Goal: Task Accomplishment & Management: Manage account settings

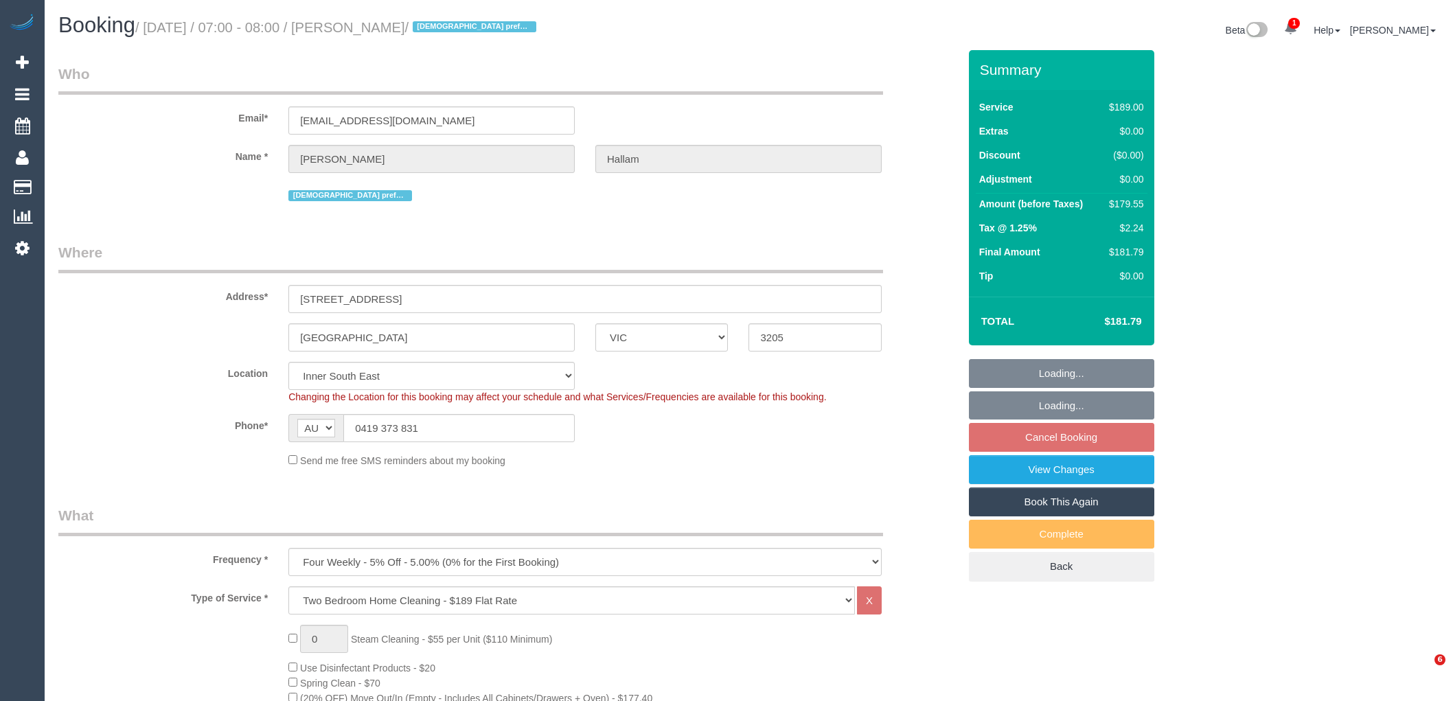
select select "VIC"
select select "number:27"
select select "number:14"
select select "number:19"
select select "number:36"
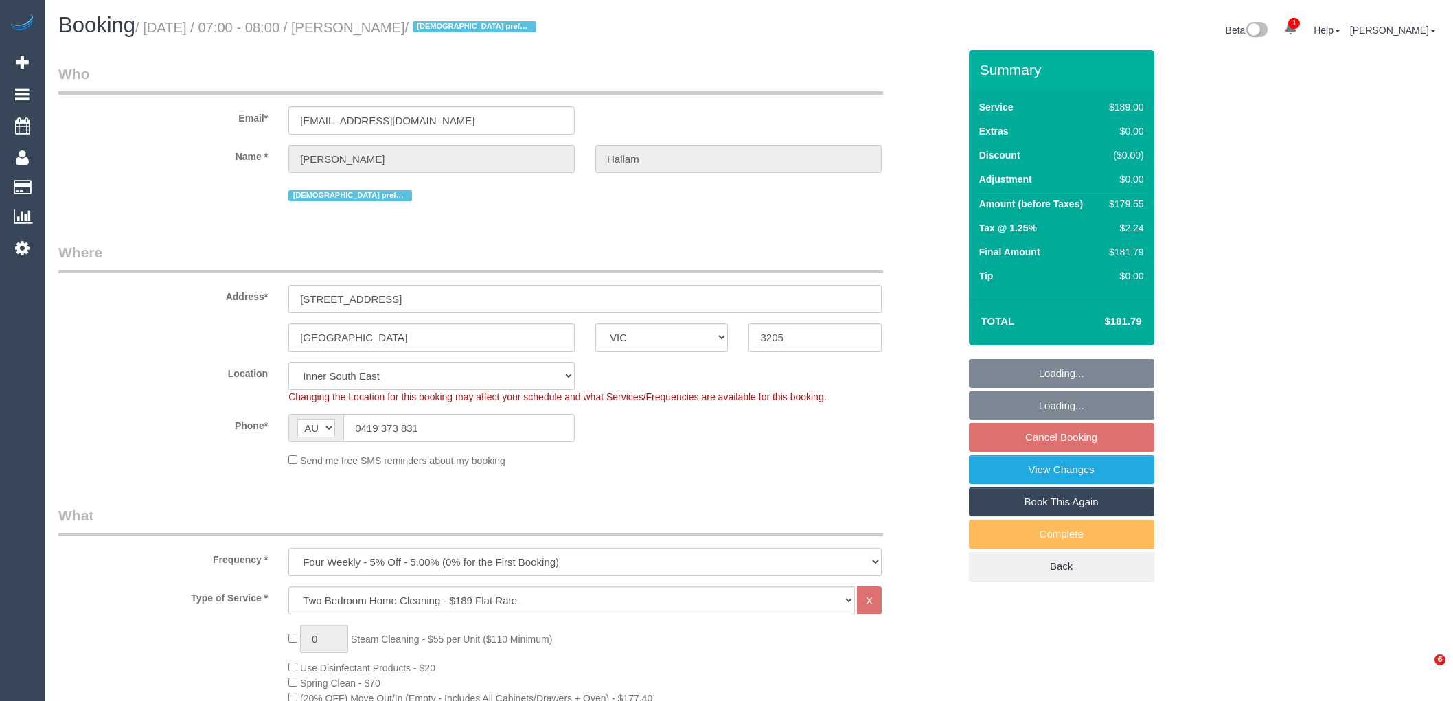
select select "number:35"
select select "number:13"
select select "spot1"
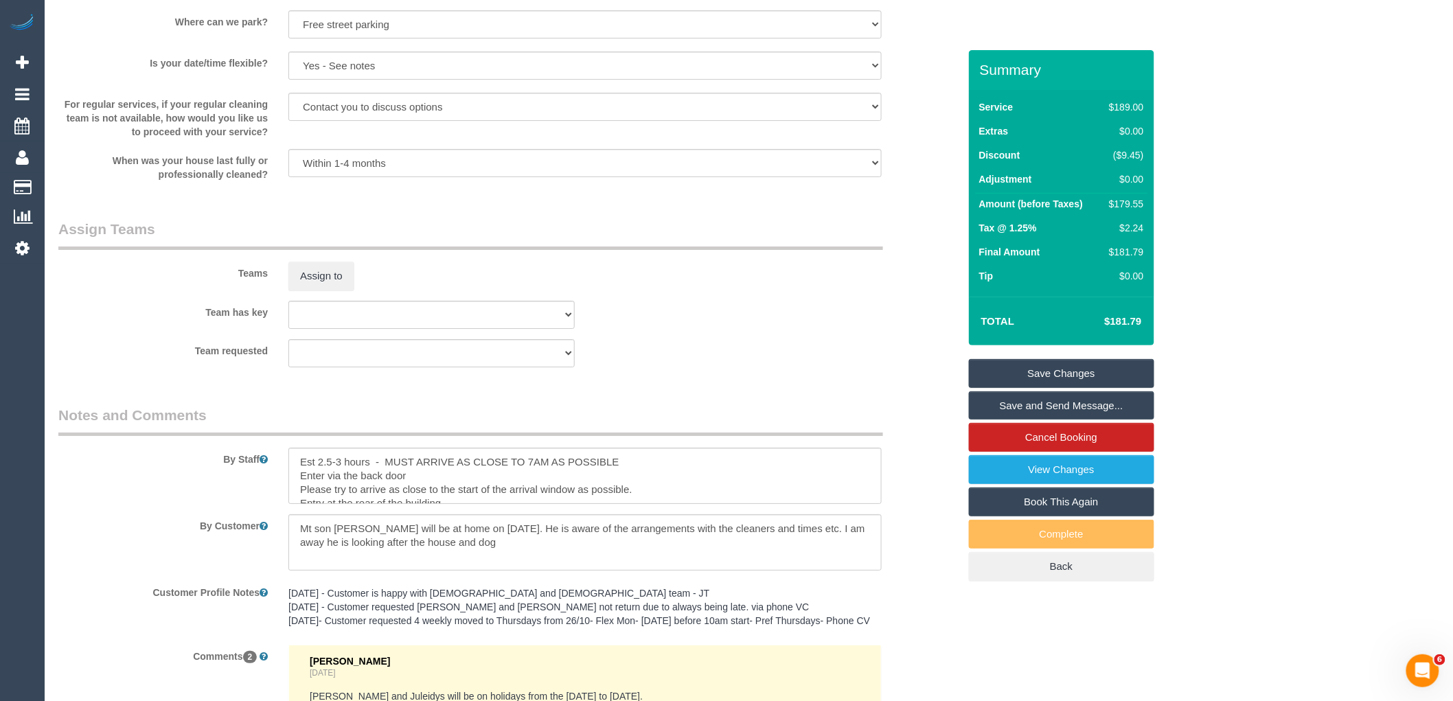
scroll to position [2253, 0]
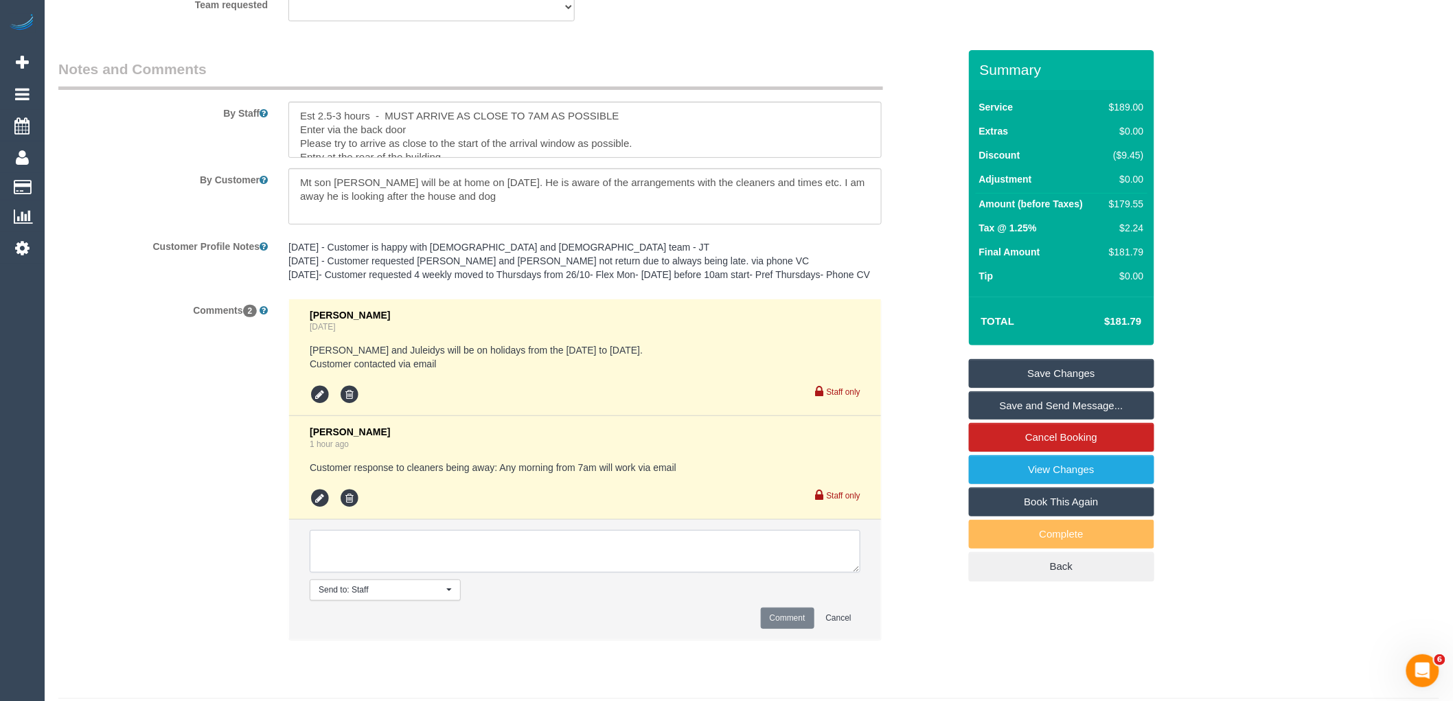
click at [428, 567] on textarea at bounding box center [585, 551] width 551 height 43
paste textarea "If we cannot arrange a morning, customer OK to skip via email"
type textarea "If we cannot arrange a morning, customer OK to skip via email"
click at [786, 629] on button "Comment" at bounding box center [788, 618] width 54 height 21
click at [1046, 363] on link "Save Changes" at bounding box center [1061, 373] width 185 height 29
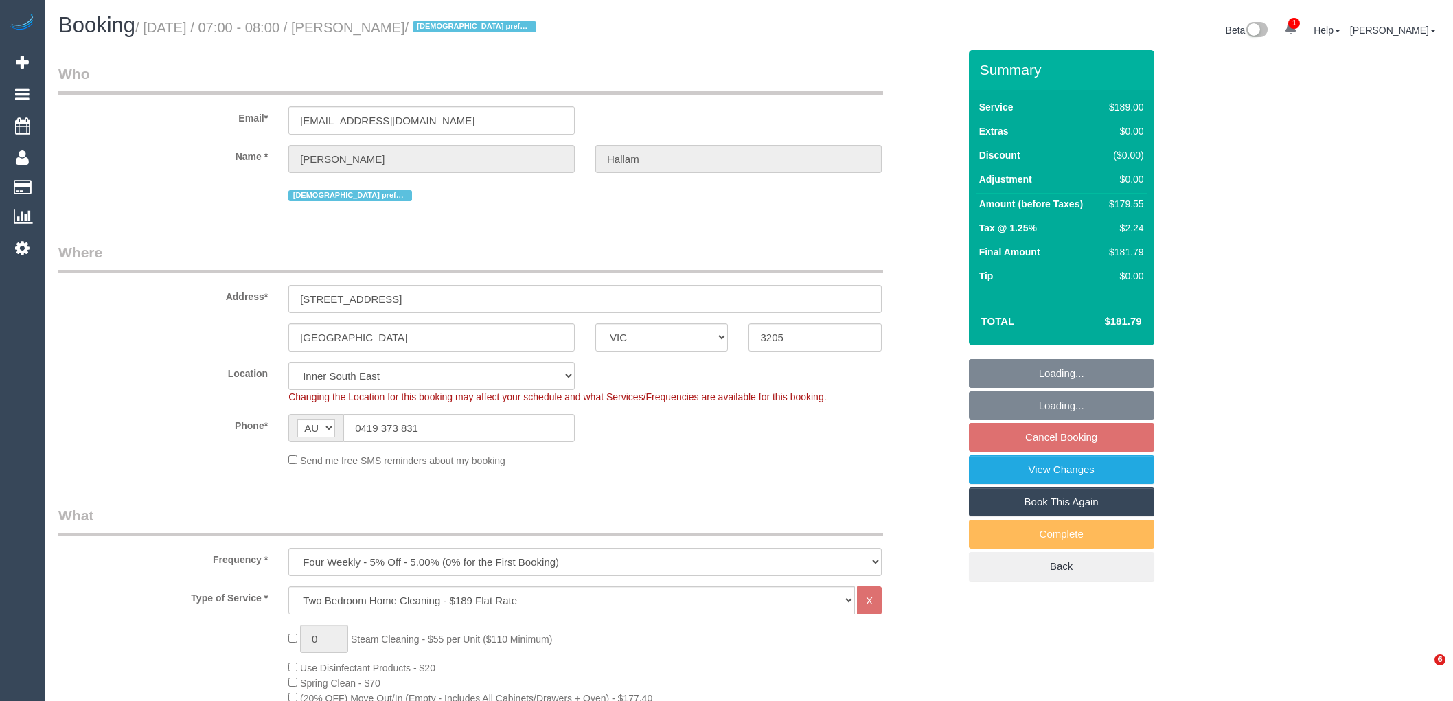
select select "VIC"
select select "number:27"
select select "number:14"
select select "number:19"
select select "number:36"
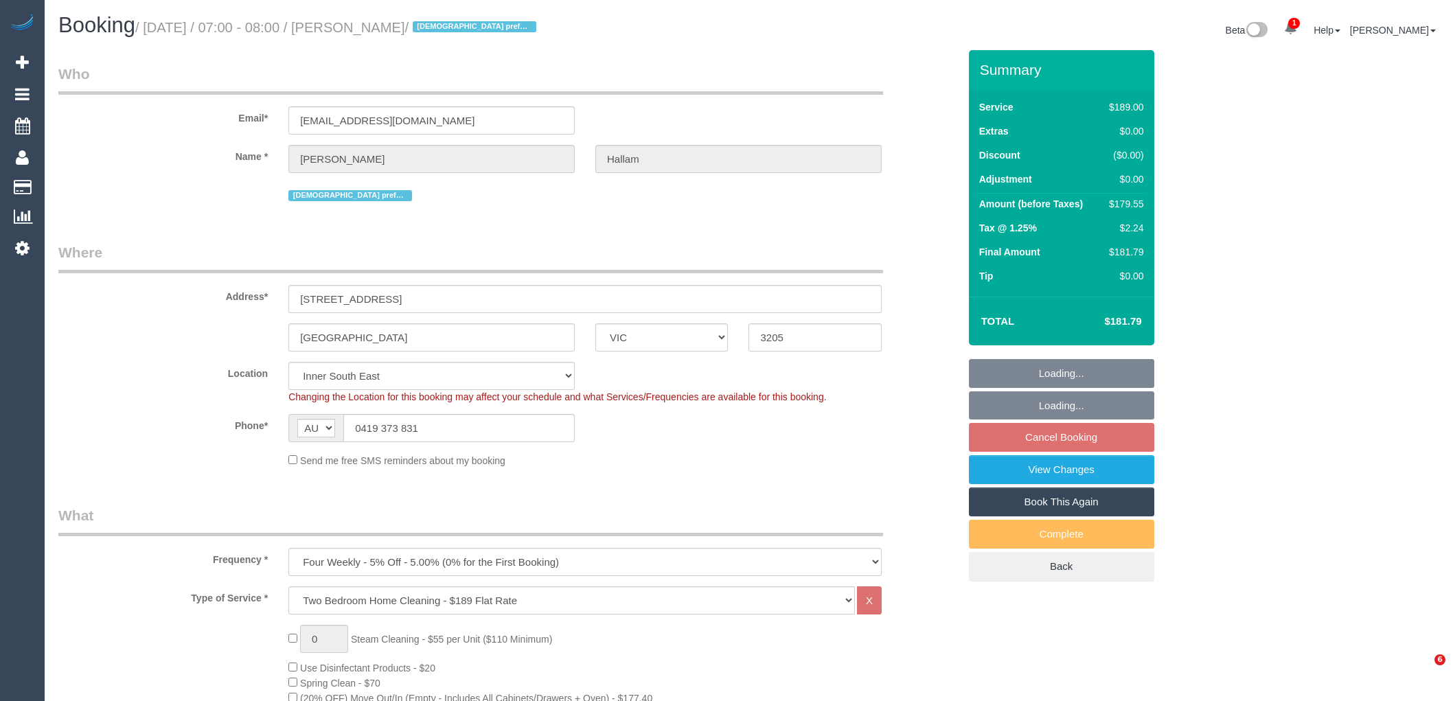
select select "number:35"
select select "number:13"
select select "spot1"
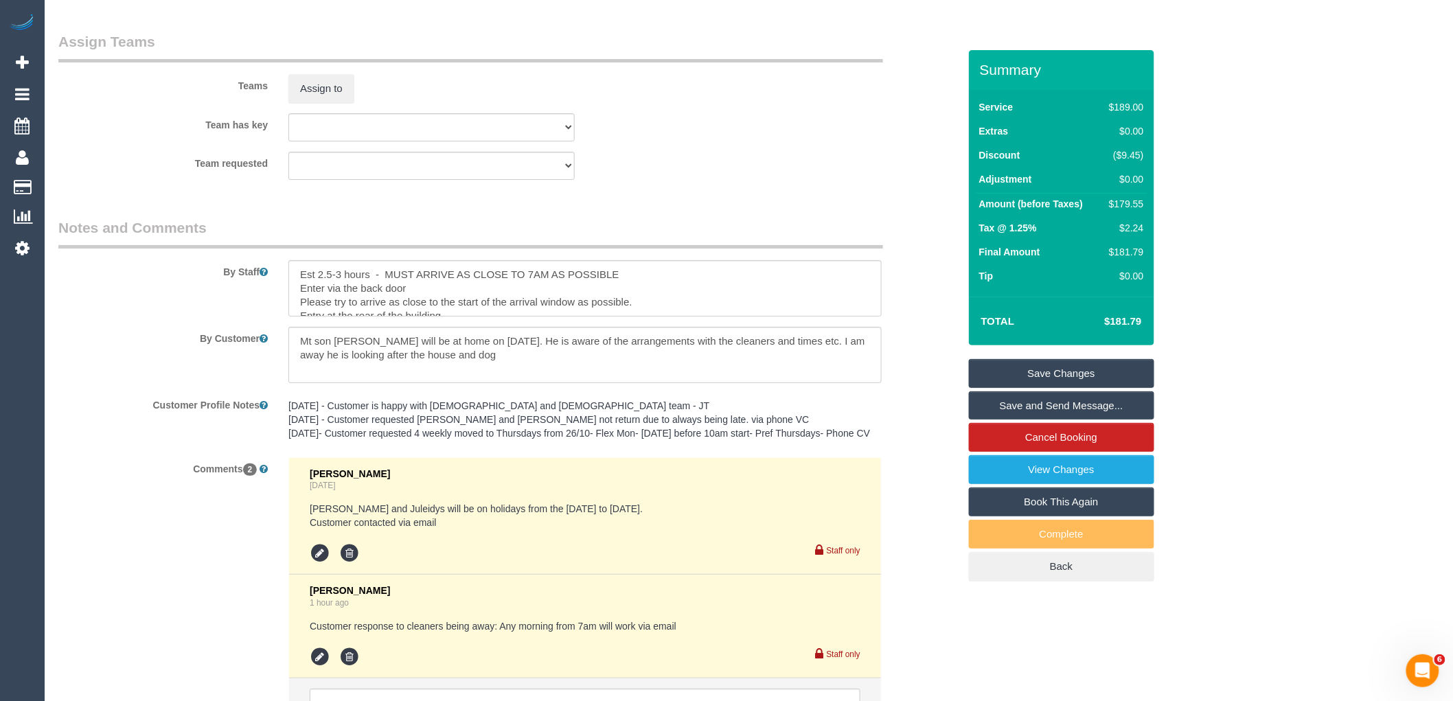
scroll to position [2253, 0]
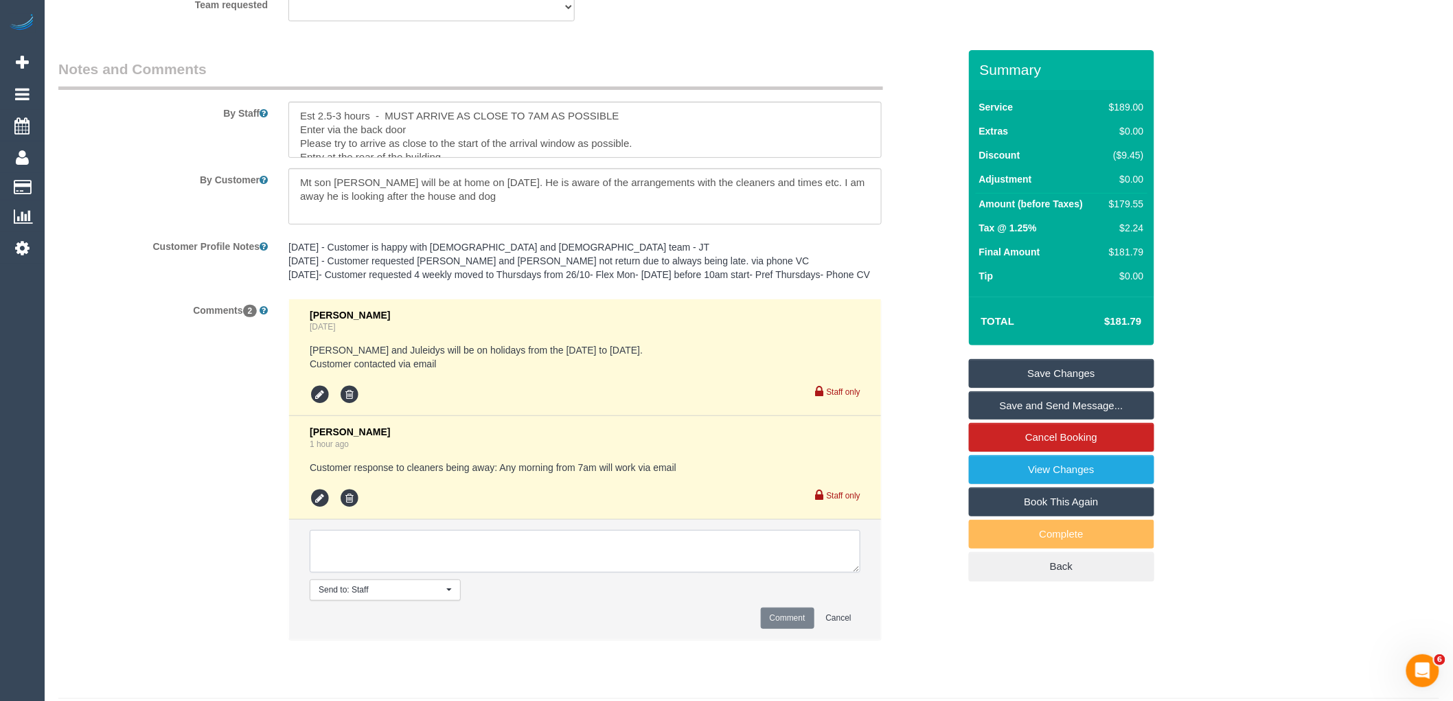
click at [450, 566] on textarea at bounding box center [585, 551] width 551 height 43
drag, startPoint x: 648, startPoint y: 570, endPoint x: 201, endPoint y: 577, distance: 447.0
click at [202, 577] on div "Comments 2 Vanessa Christou 1 day ago Cris and Juleidys will be on holidays fro…" at bounding box center [508, 476] width 921 height 355
type textarea "If we cannot arrange a morning, customer OK to skip via email"
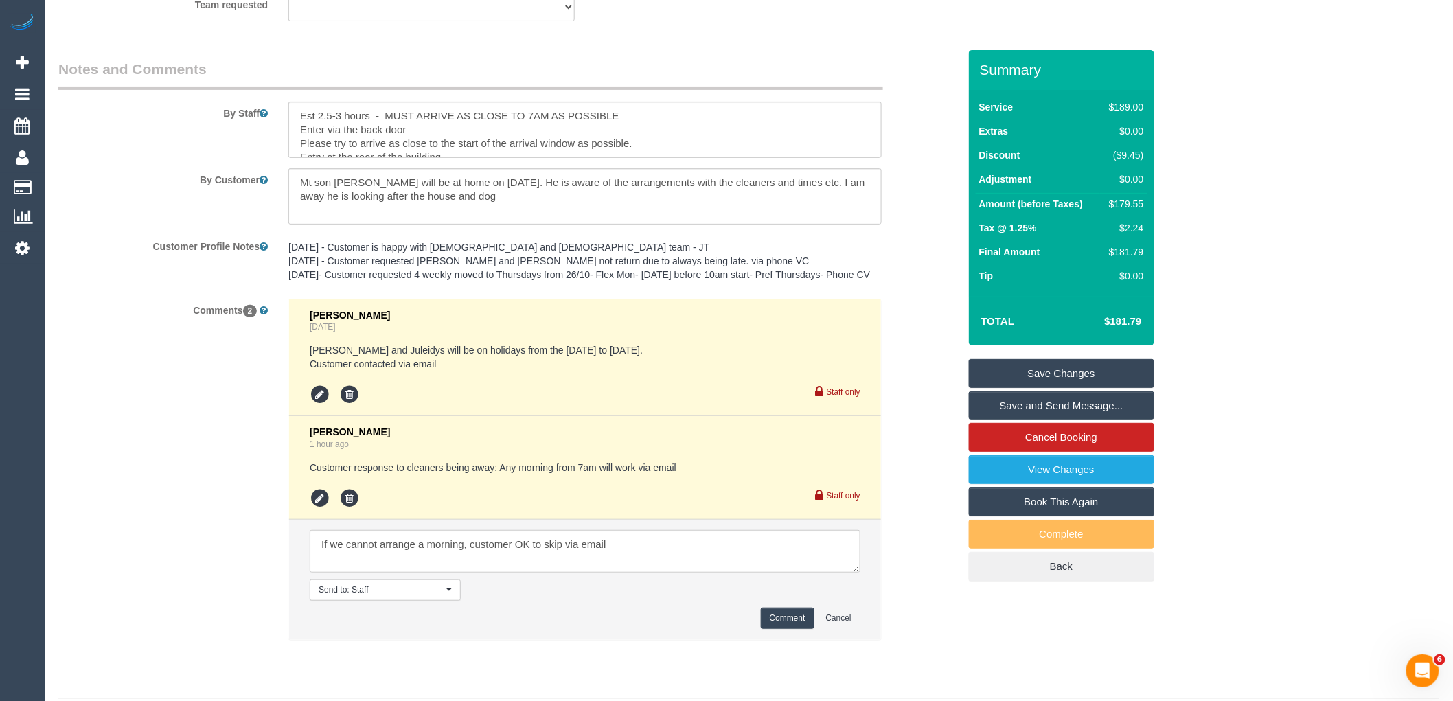
click at [790, 629] on button "Comment" at bounding box center [788, 618] width 54 height 21
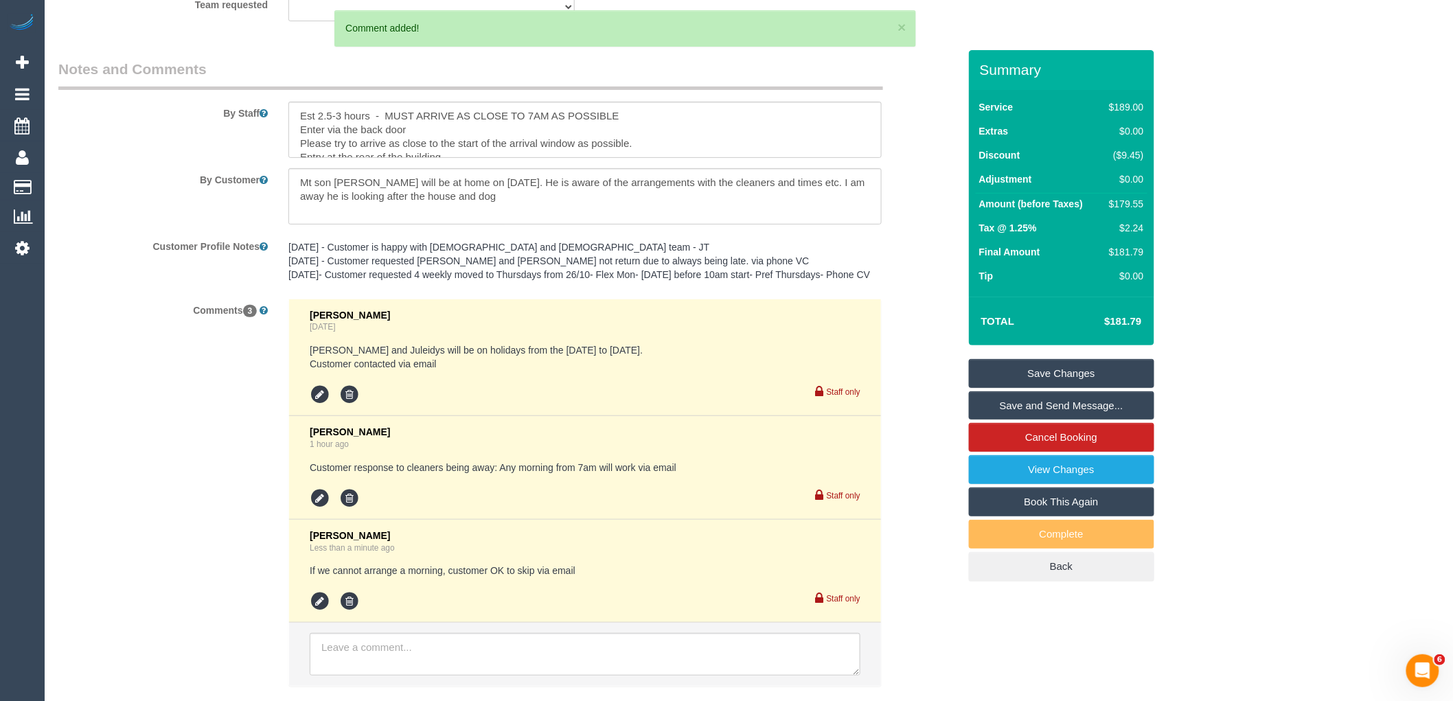
click at [1083, 376] on link "Save Changes" at bounding box center [1061, 373] width 185 height 29
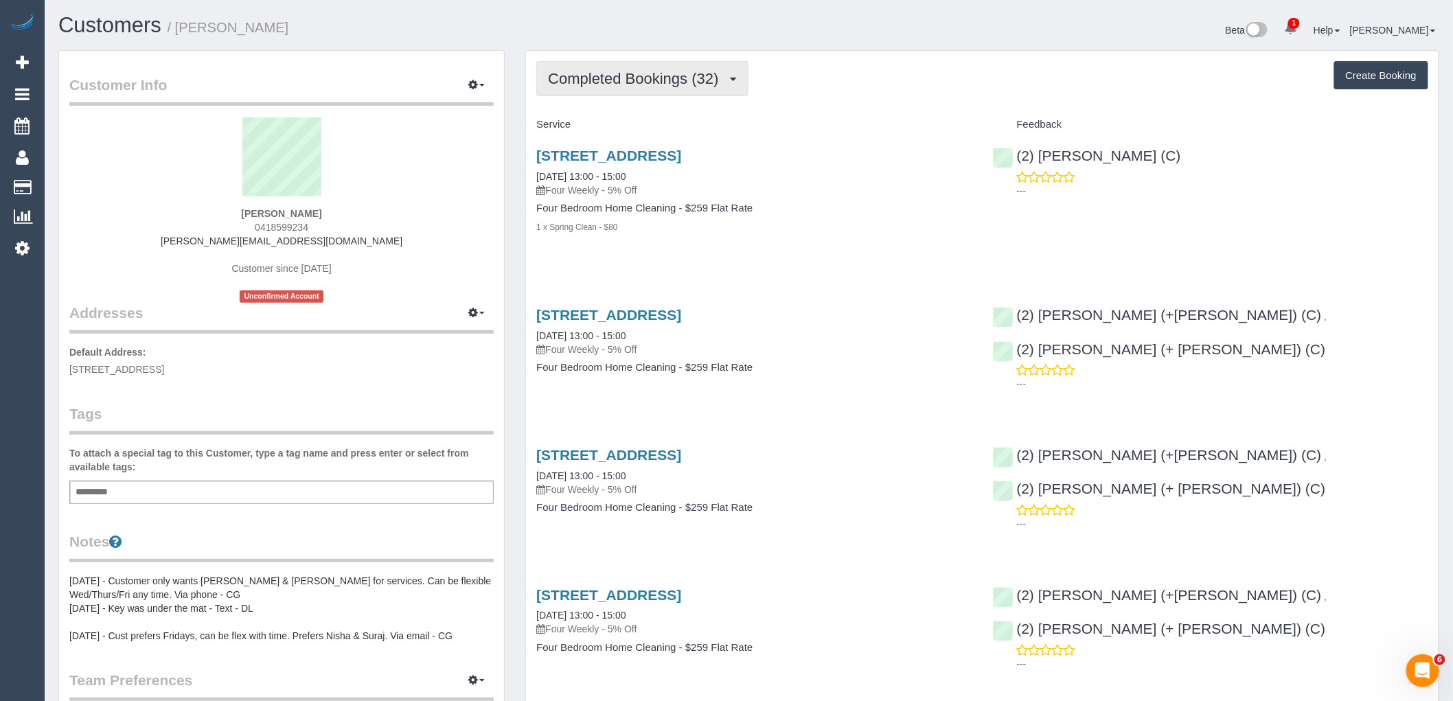
click at [656, 76] on span "Completed Bookings (32)" at bounding box center [636, 78] width 177 height 17
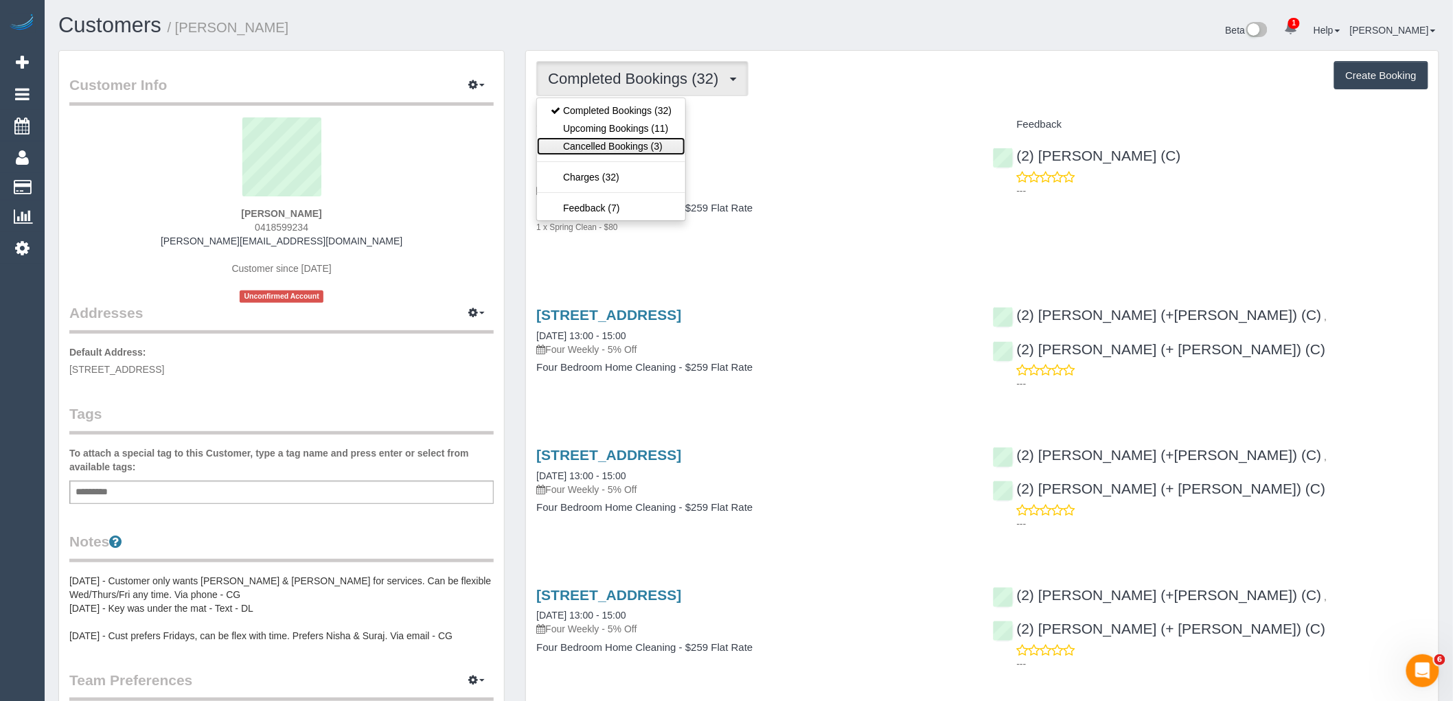
click at [625, 139] on link "Cancelled Bookings (3)" at bounding box center [611, 146] width 148 height 18
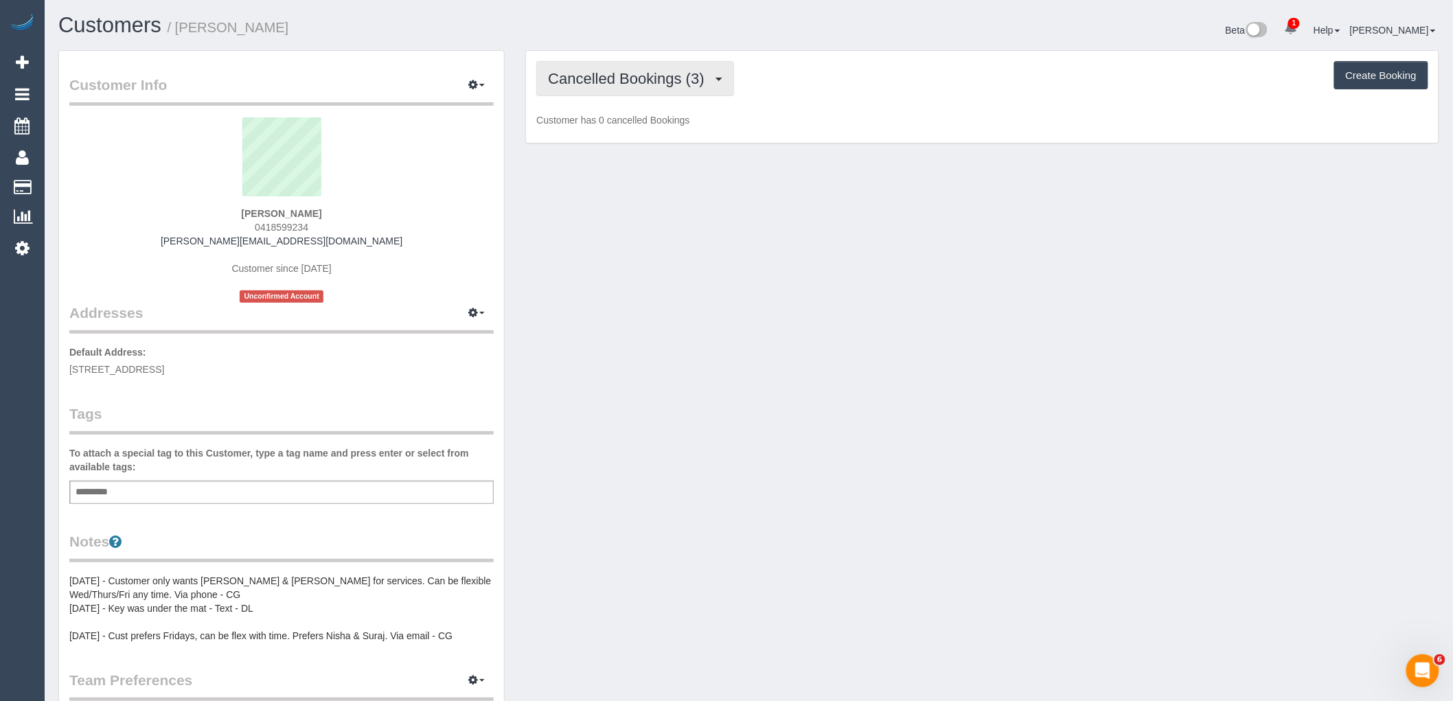
click at [633, 71] on span "Cancelled Bookings (3)" at bounding box center [629, 78] width 163 height 17
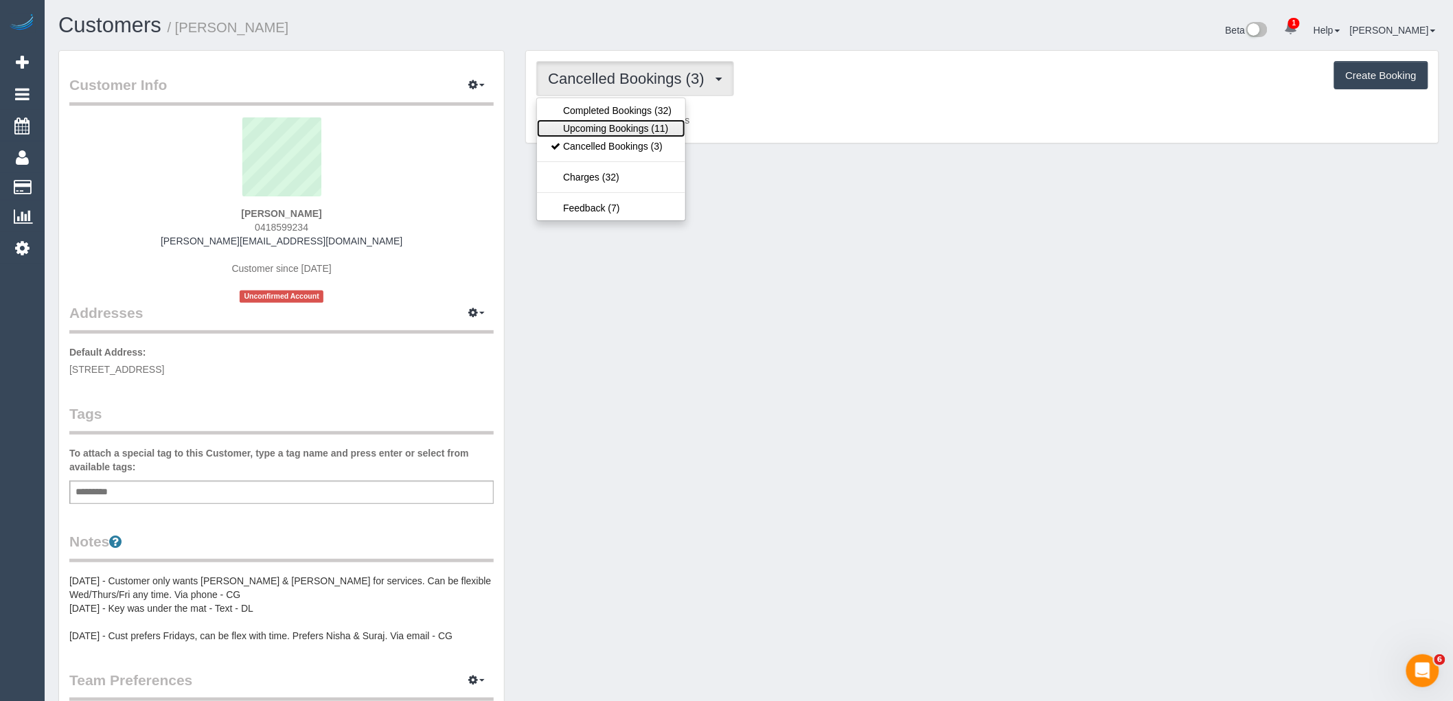
click at [632, 122] on link "Upcoming Bookings (11)" at bounding box center [611, 128] width 148 height 18
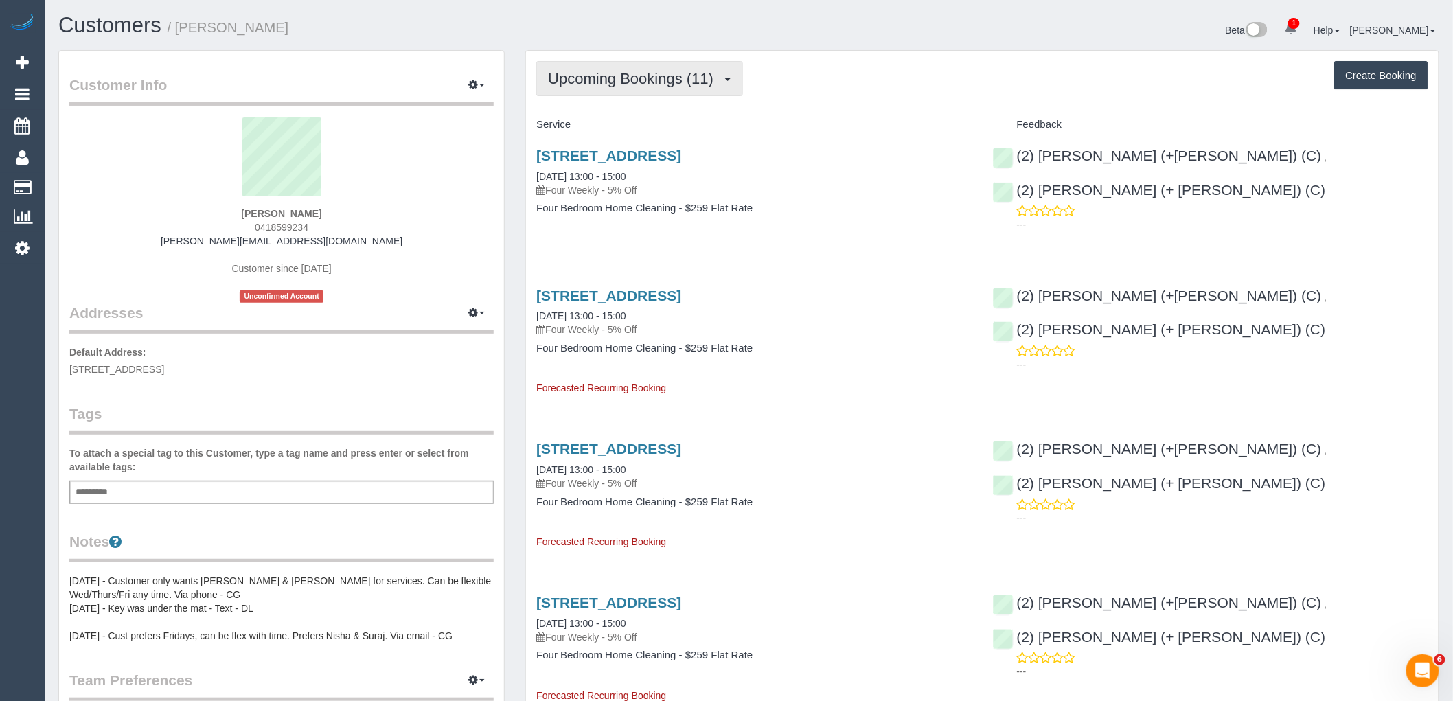
click at [630, 87] on button "Upcoming Bookings (11)" at bounding box center [639, 78] width 207 height 35
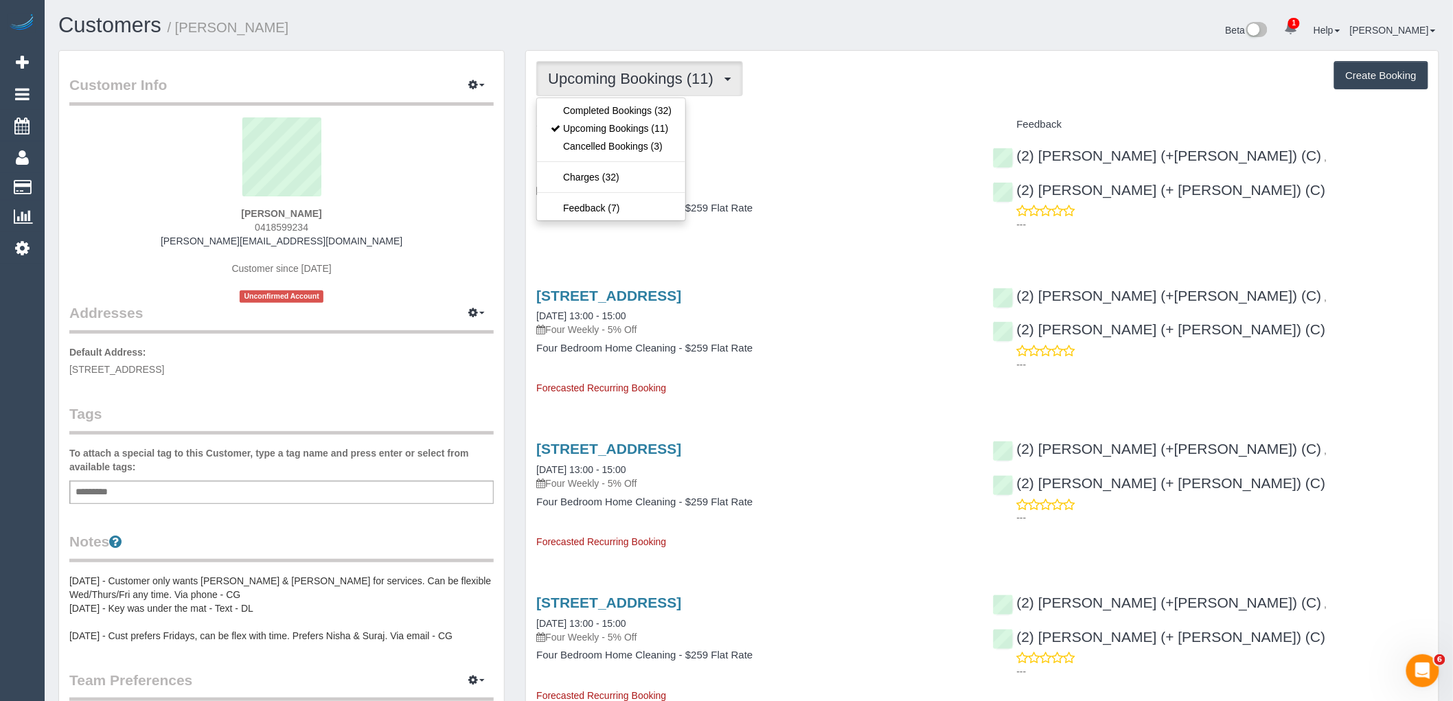
click at [900, 85] on div "Upcoming Bookings (11) Completed Bookings (32) Upcoming Bookings (11) Cancelled…" at bounding box center [982, 78] width 892 height 35
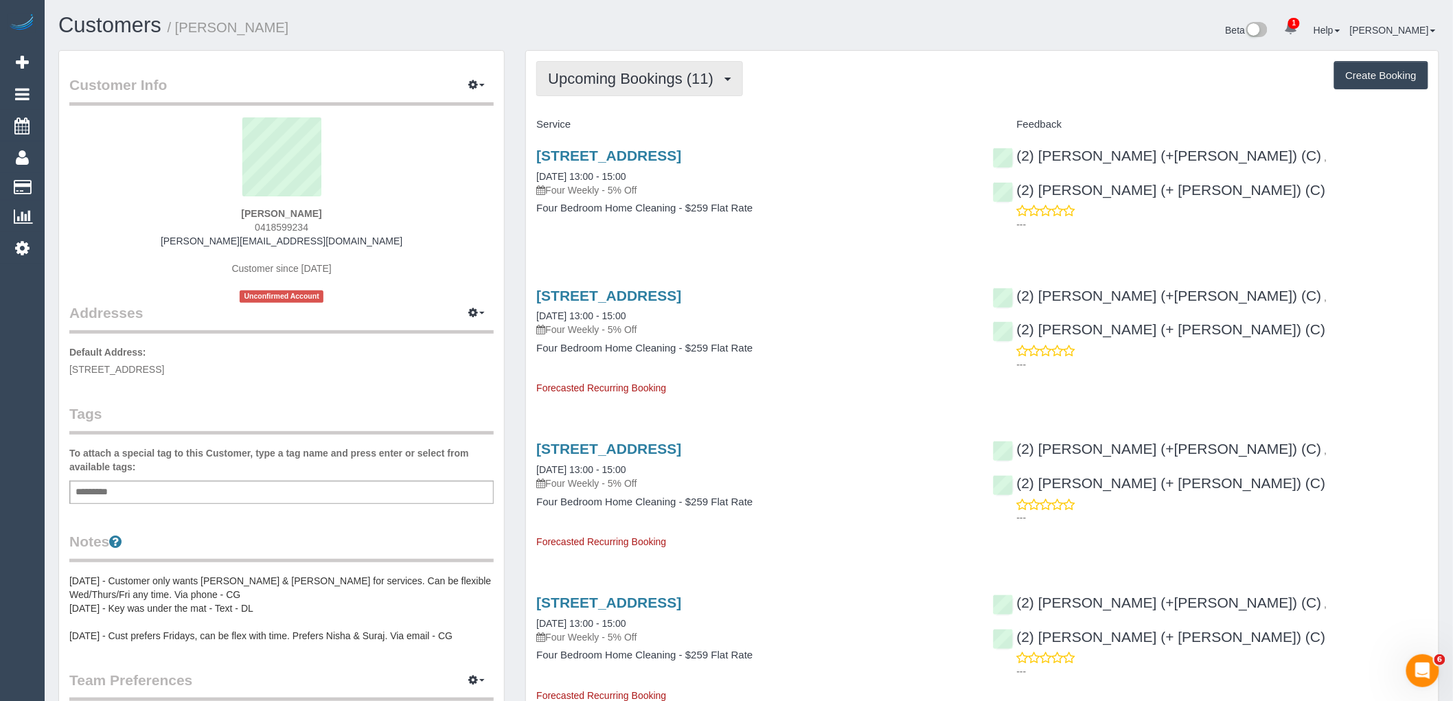
click at [655, 65] on button "Upcoming Bookings (11)" at bounding box center [639, 78] width 207 height 35
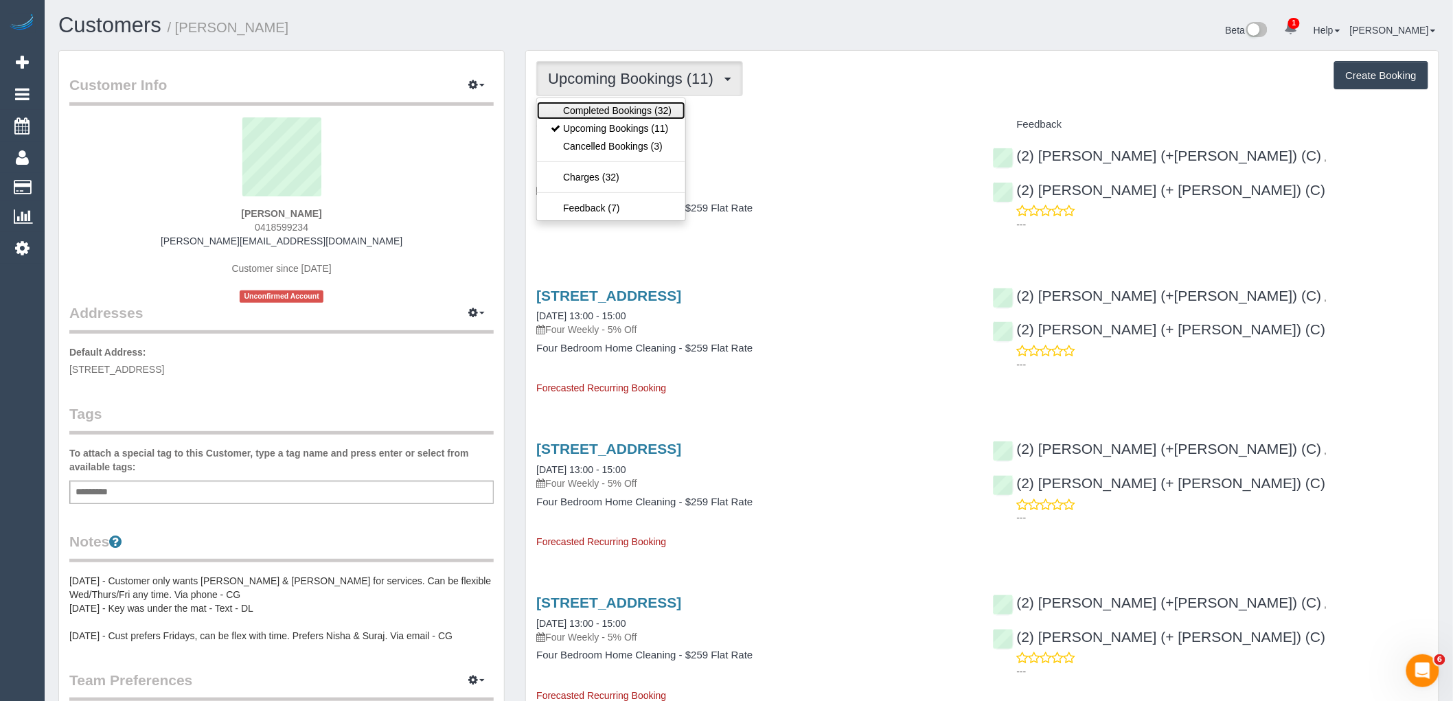
click at [652, 107] on link "Completed Bookings (32)" at bounding box center [611, 111] width 148 height 18
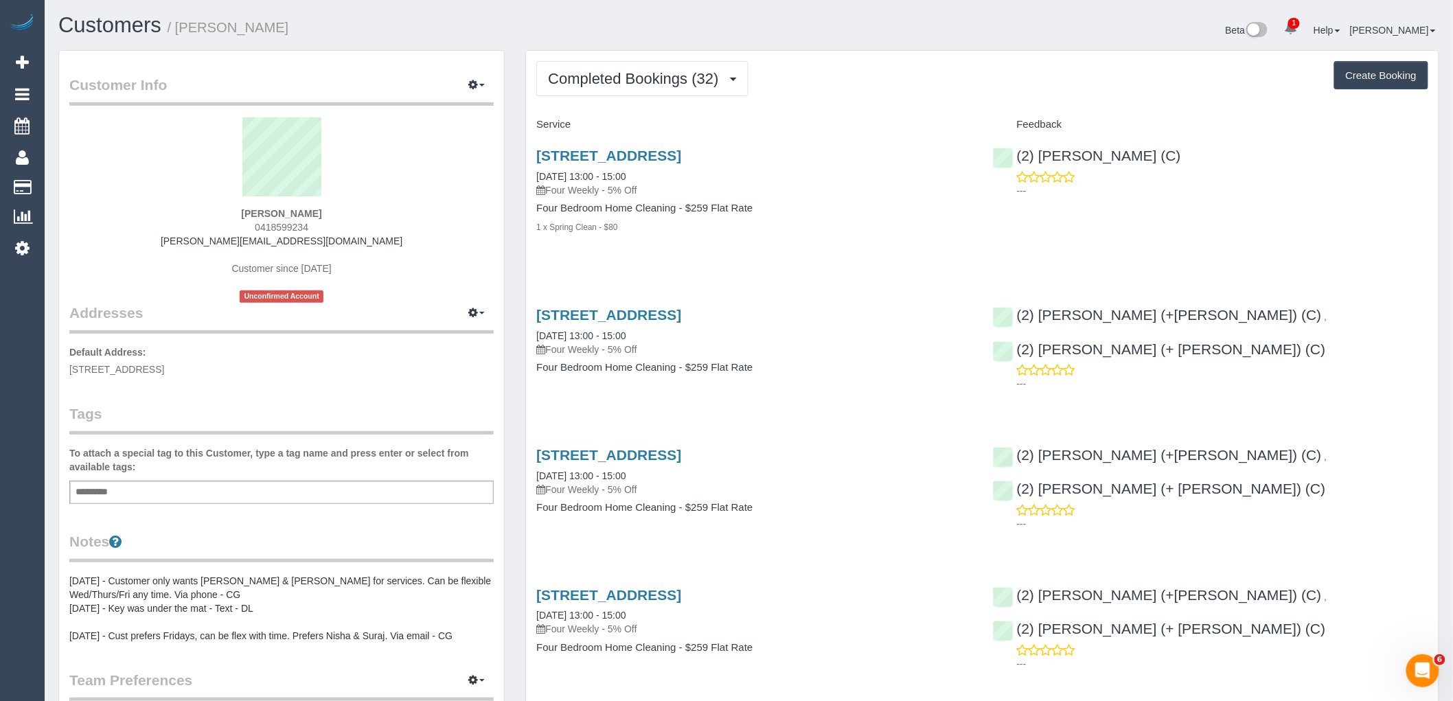
click at [323, 498] on div "Add a tag" at bounding box center [281, 492] width 424 height 23
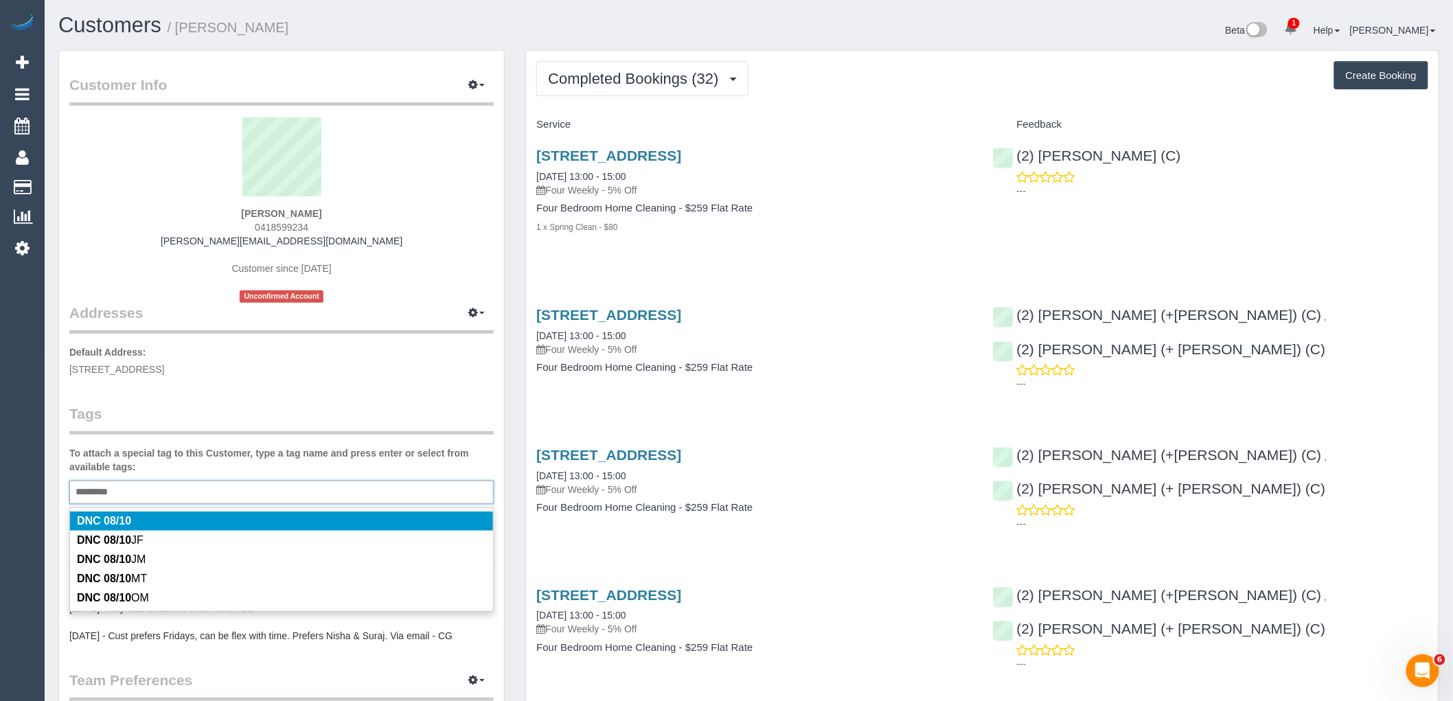
type input "*********"
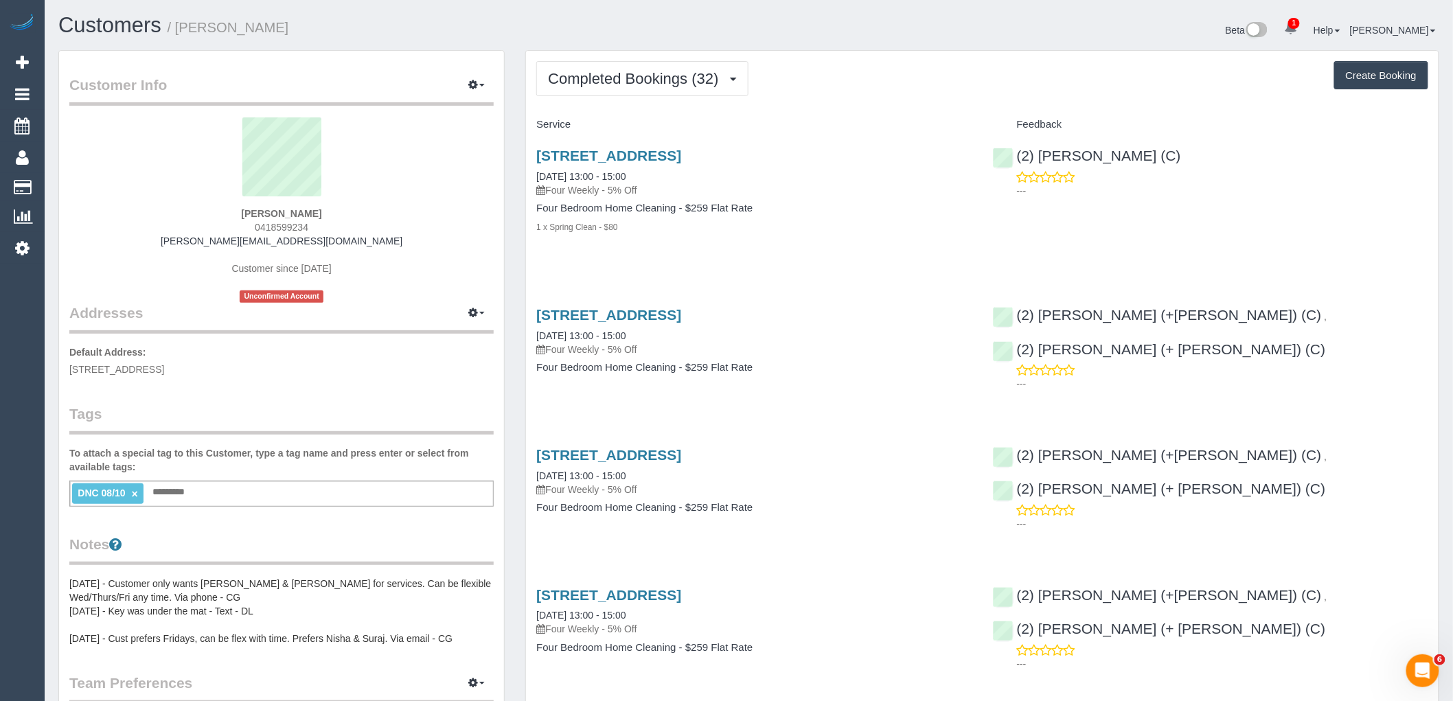
click at [361, 428] on legend "Tags" at bounding box center [281, 419] width 424 height 31
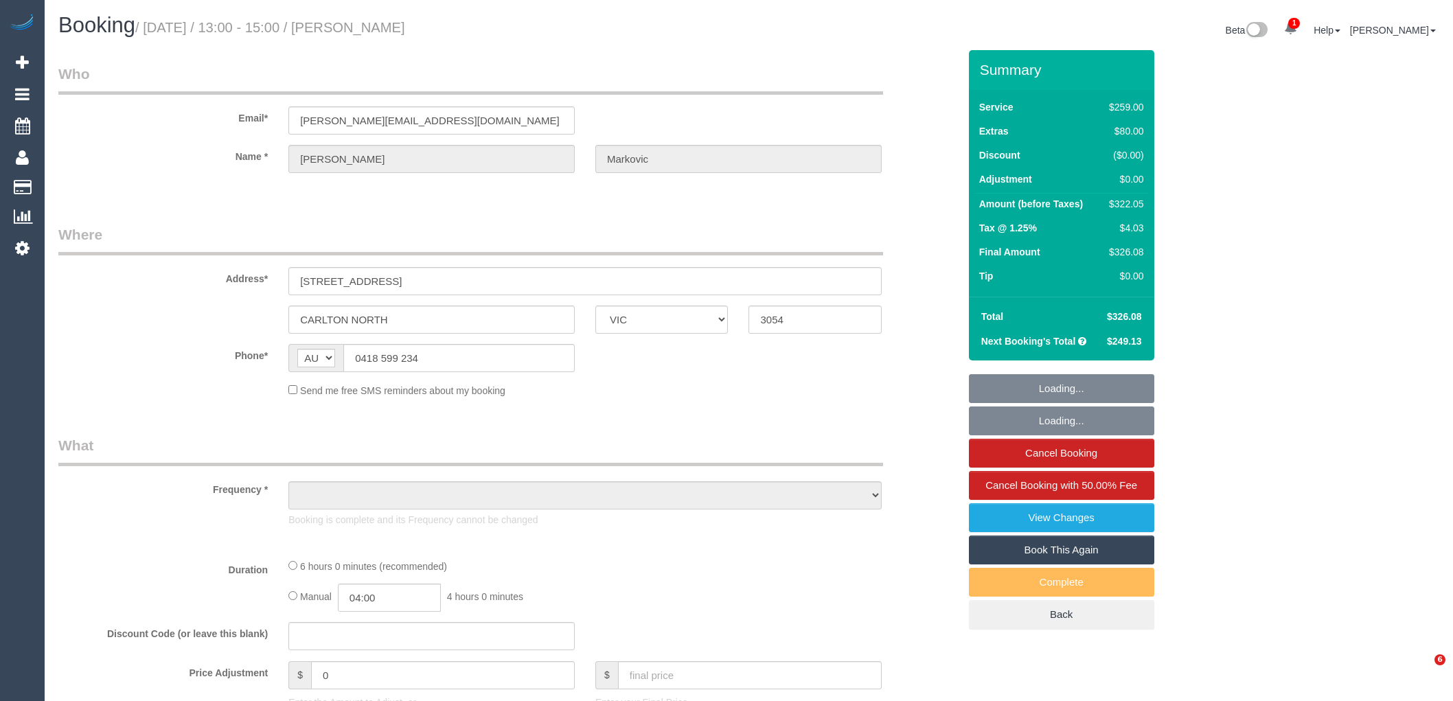
select select "VIC"
select select "string:stripe-pm_1PJ4b72GScqysDRVHrg6wv8R"
select select "number:27"
select select "number:14"
select select "number:19"
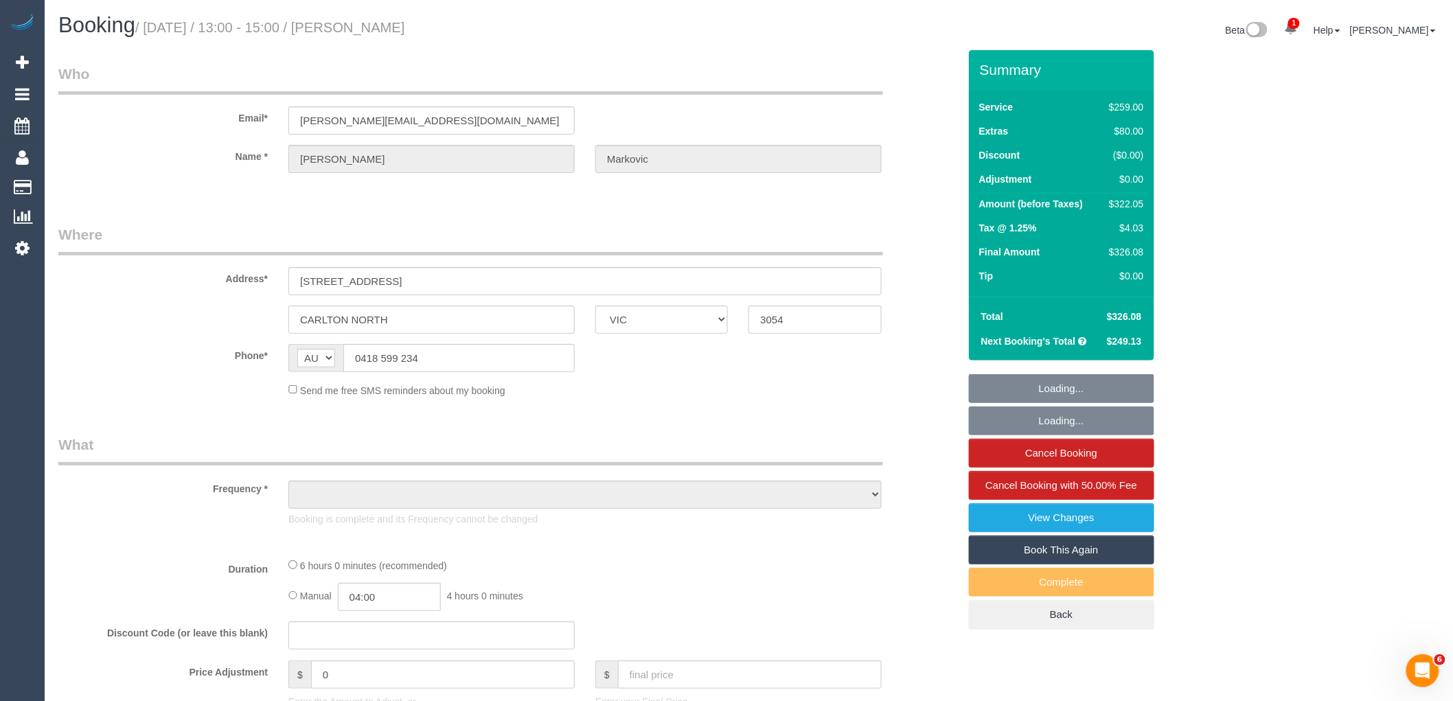
select select "number:24"
select select "number:33"
select select "number:12"
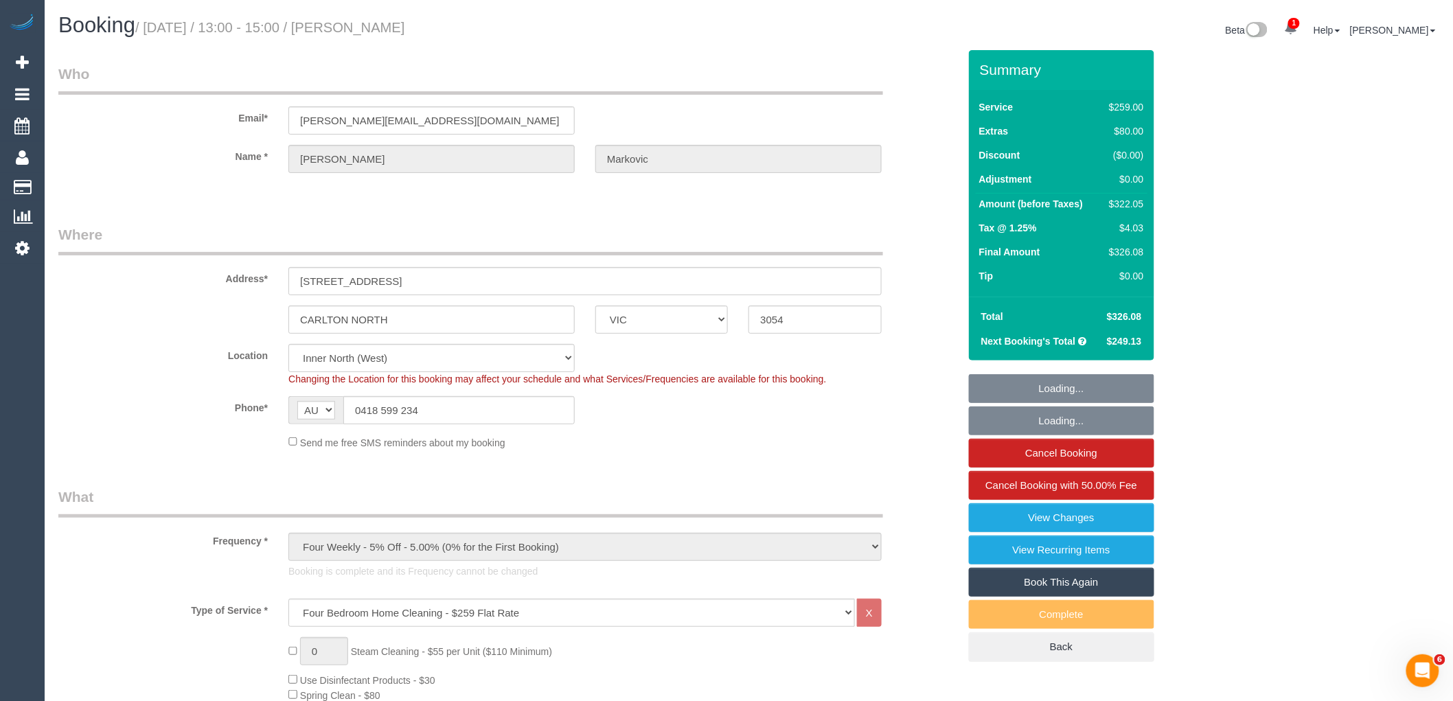
select select "object:1714"
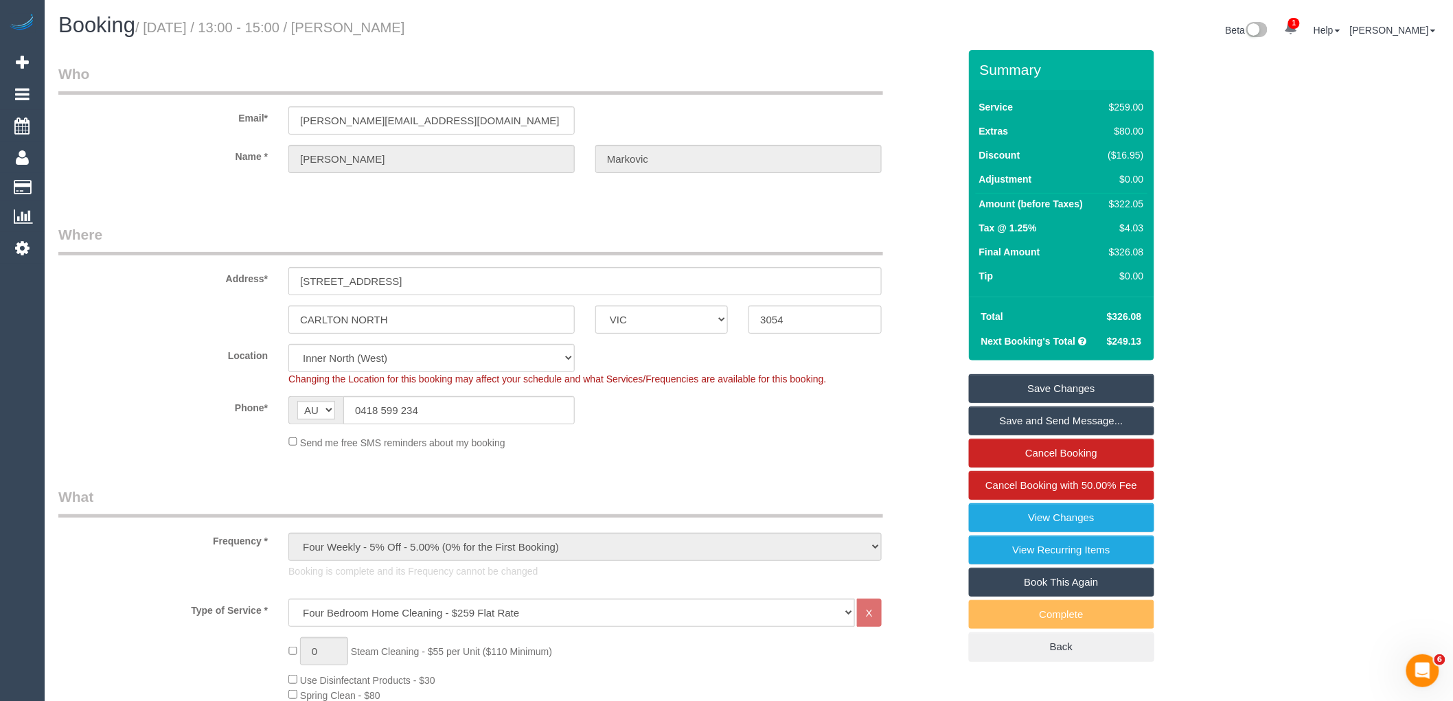
click at [674, 436] on div "Send me free SMS reminders about my booking" at bounding box center [585, 442] width 614 height 15
click at [1057, 515] on link "View Changes" at bounding box center [1061, 517] width 185 height 29
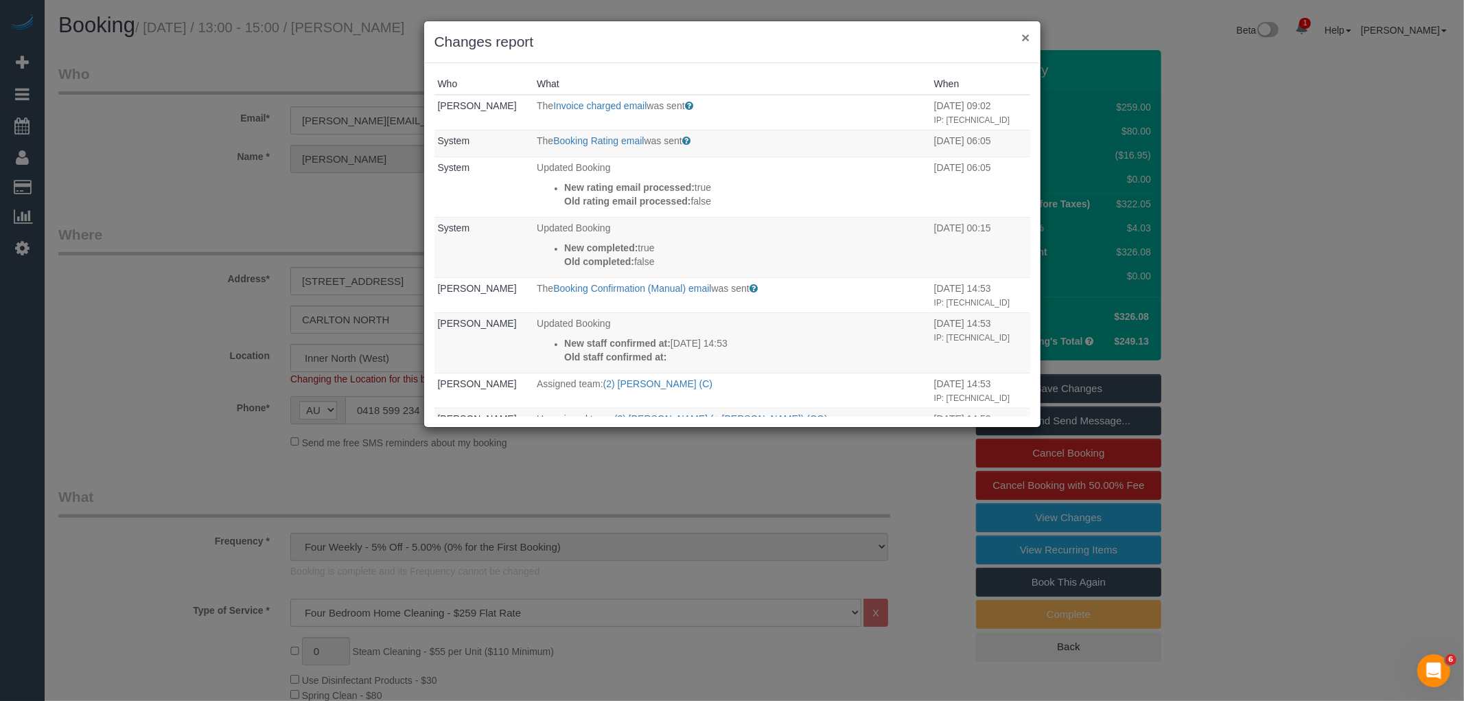
click at [1023, 35] on button "×" at bounding box center [1026, 37] width 8 height 14
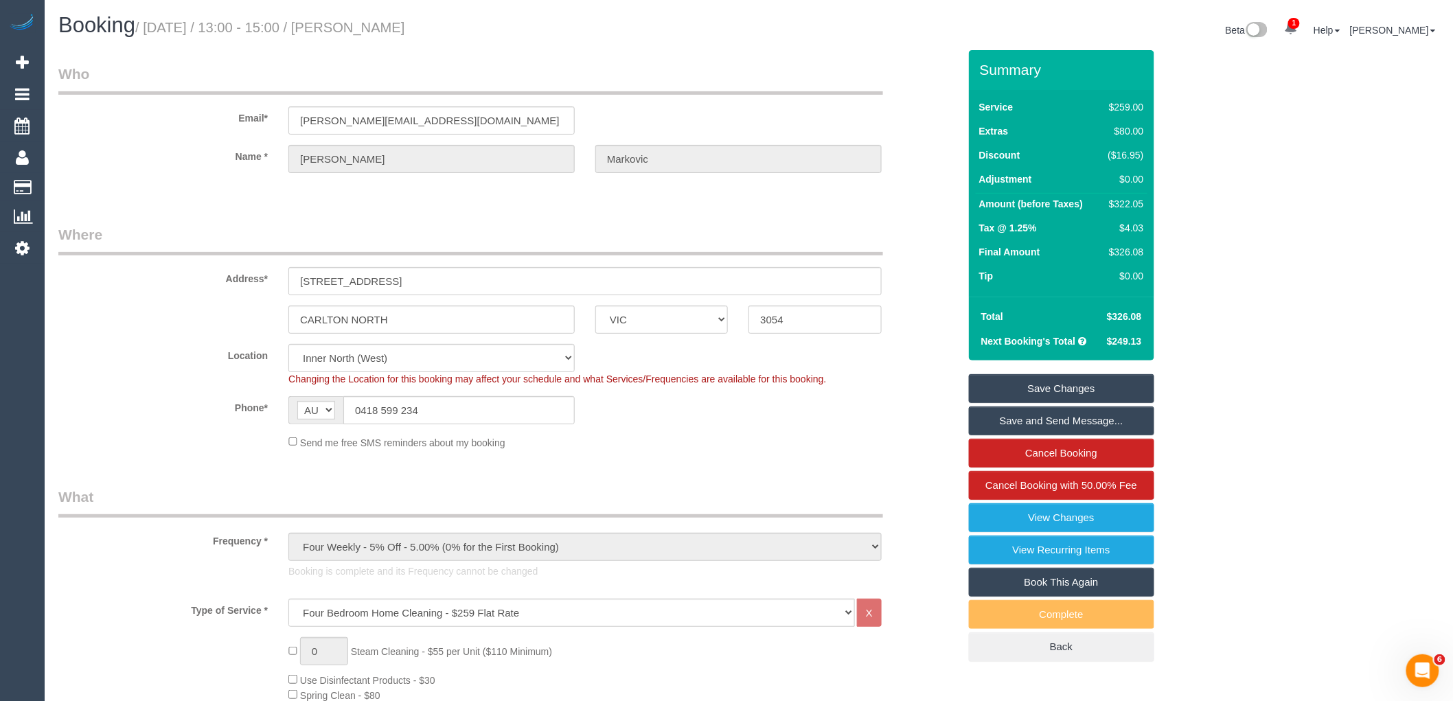
drag, startPoint x: 518, startPoint y: 119, endPoint x: 10, endPoint y: 127, distance: 508.1
click at [48, 119] on div "Email* [PERSON_NAME][EMAIL_ADDRESS][DOMAIN_NAME]" at bounding box center [508, 99] width 921 height 71
